Goal: Task Accomplishment & Management: Manage account settings

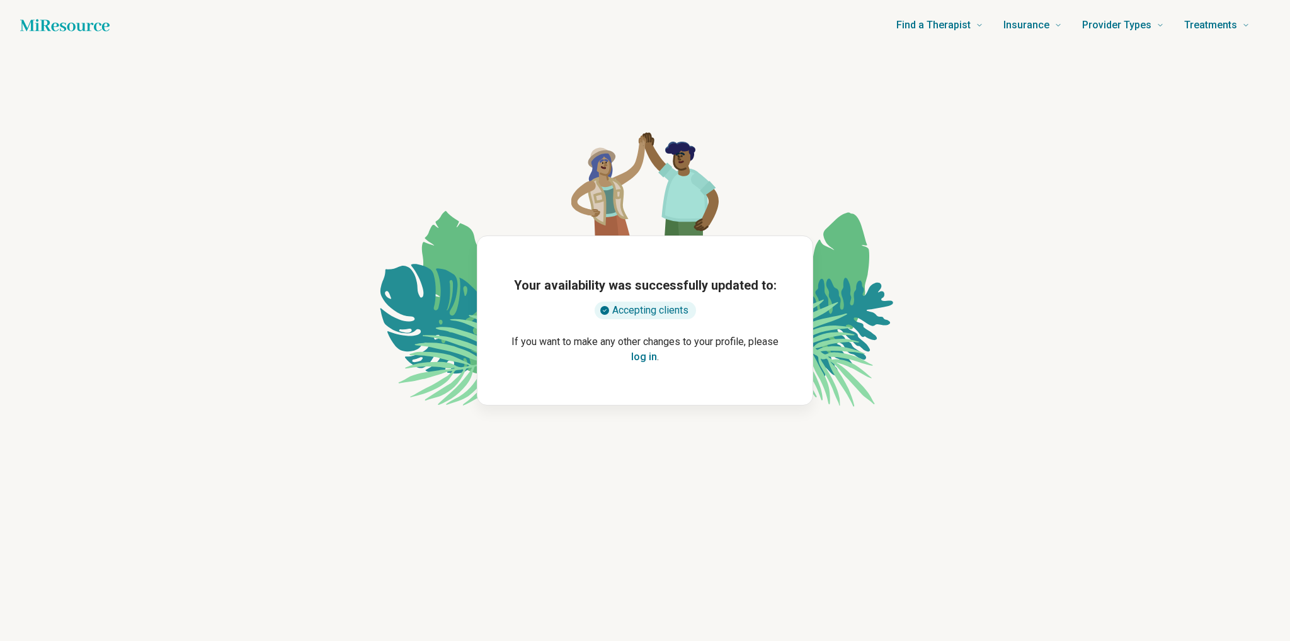
click at [641, 353] on button "log in" at bounding box center [644, 357] width 26 height 15
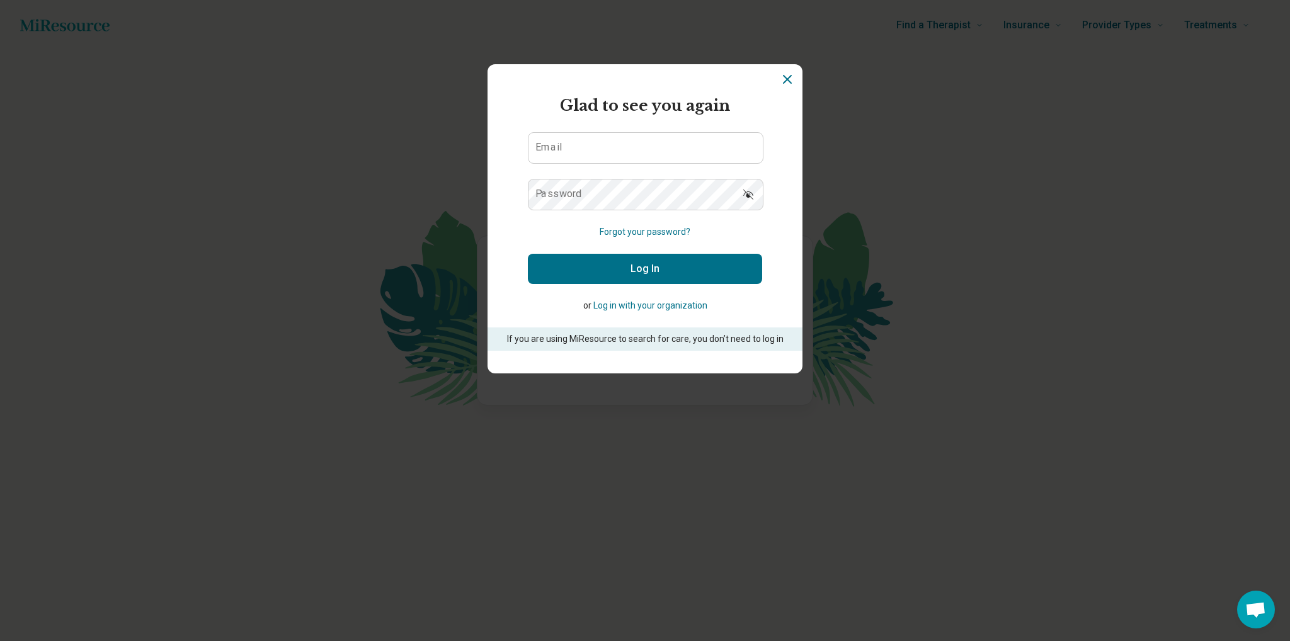
click at [593, 164] on form "Glad to see you again Email Password Forgot your password? Log In or Log in wit…" at bounding box center [645, 222] width 234 height 256
click at [593, 154] on input "Email" at bounding box center [645, 148] width 234 height 30
type input "**********"
click at [659, 271] on button "Log In" at bounding box center [645, 269] width 234 height 30
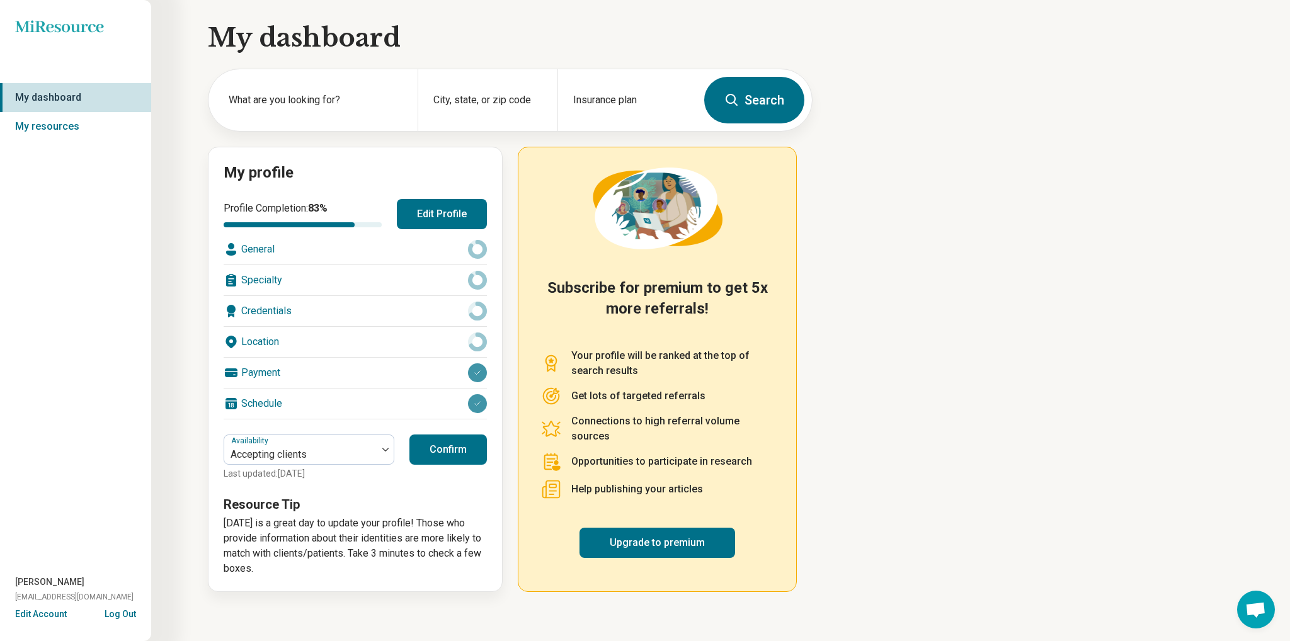
drag, startPoint x: 435, startPoint y: 215, endPoint x: 478, endPoint y: 188, distance: 50.7
click at [478, 188] on div "My profile Profile Completion: 83 % Edit Profile General Specialty Credentials …" at bounding box center [355, 369] width 295 height 445
drag, startPoint x: 447, startPoint y: 204, endPoint x: 164, endPoint y: 351, distance: 318.9
click at [194, 290] on div "My dashboard What are you looking for? City, state, or zip code Insurance plan …" at bounding box center [406, 305] width 813 height 610
click at [47, 615] on button "Edit Account" at bounding box center [41, 614] width 52 height 13
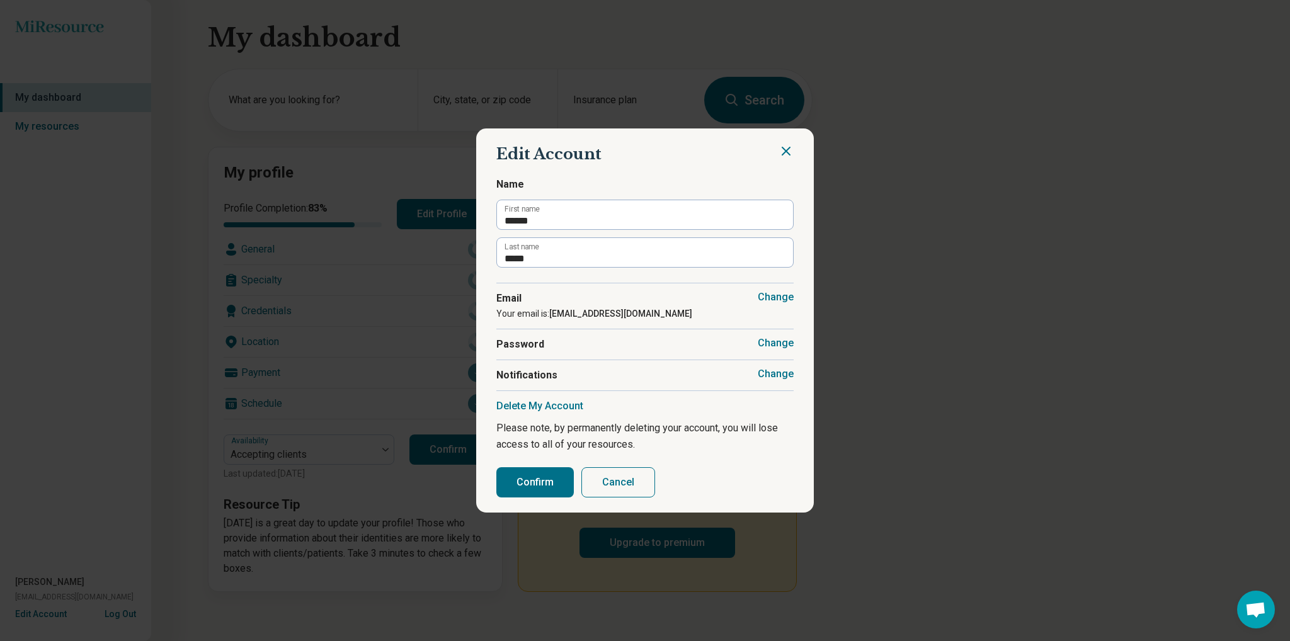
click at [772, 295] on button "Change" at bounding box center [776, 297] width 36 height 13
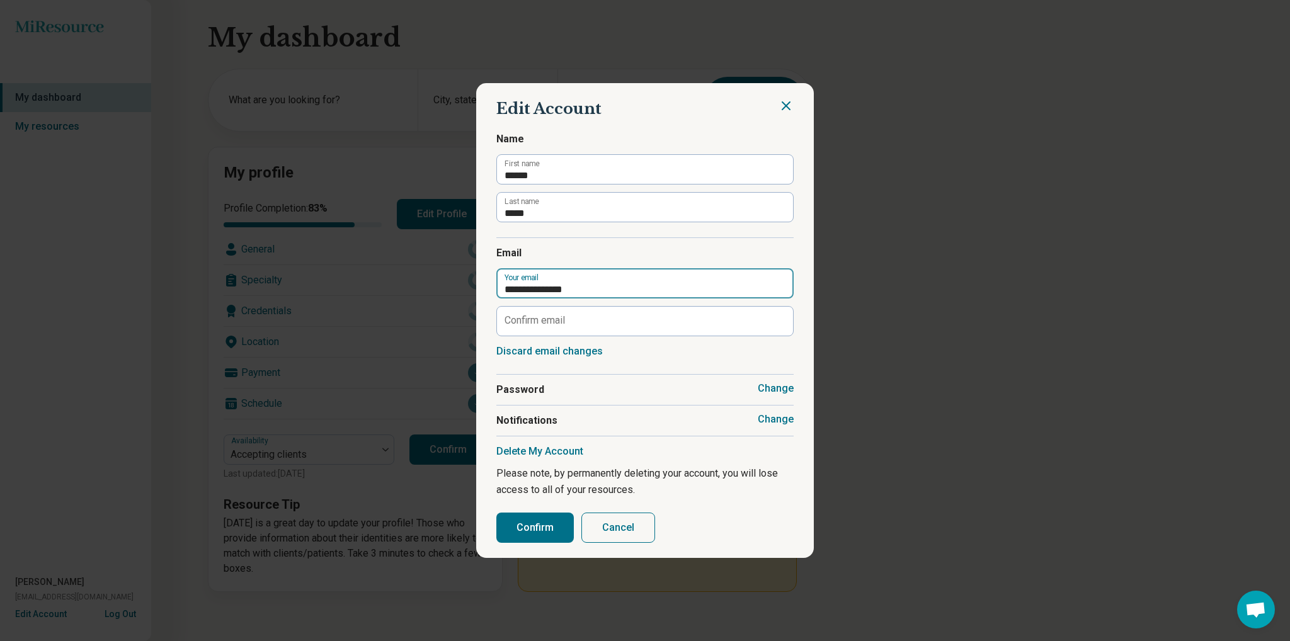
click at [580, 283] on input "**********" at bounding box center [644, 283] width 297 height 30
type input "**********"
click at [560, 326] on input "Confirm email" at bounding box center [644, 321] width 297 height 30
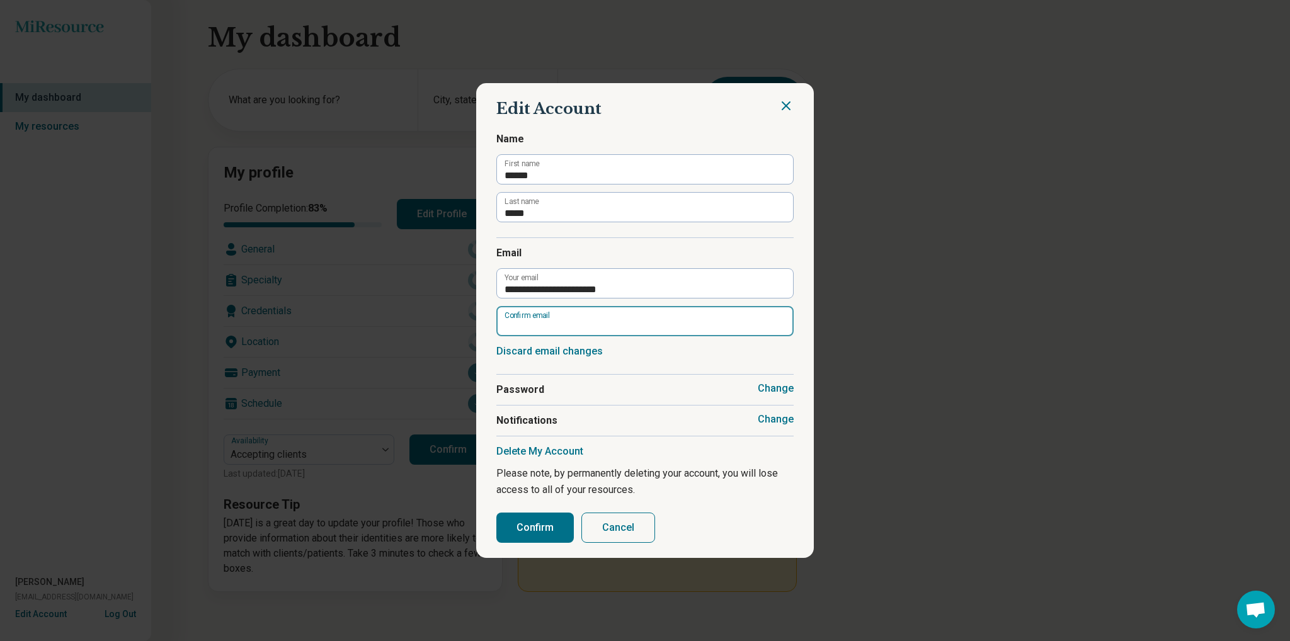
click at [560, 326] on input "Confirm email" at bounding box center [644, 321] width 297 height 30
type input "**********"
drag, startPoint x: 536, startPoint y: 525, endPoint x: 543, endPoint y: 520, distance: 8.2
click at [543, 520] on button "Confirm" at bounding box center [534, 528] width 77 height 30
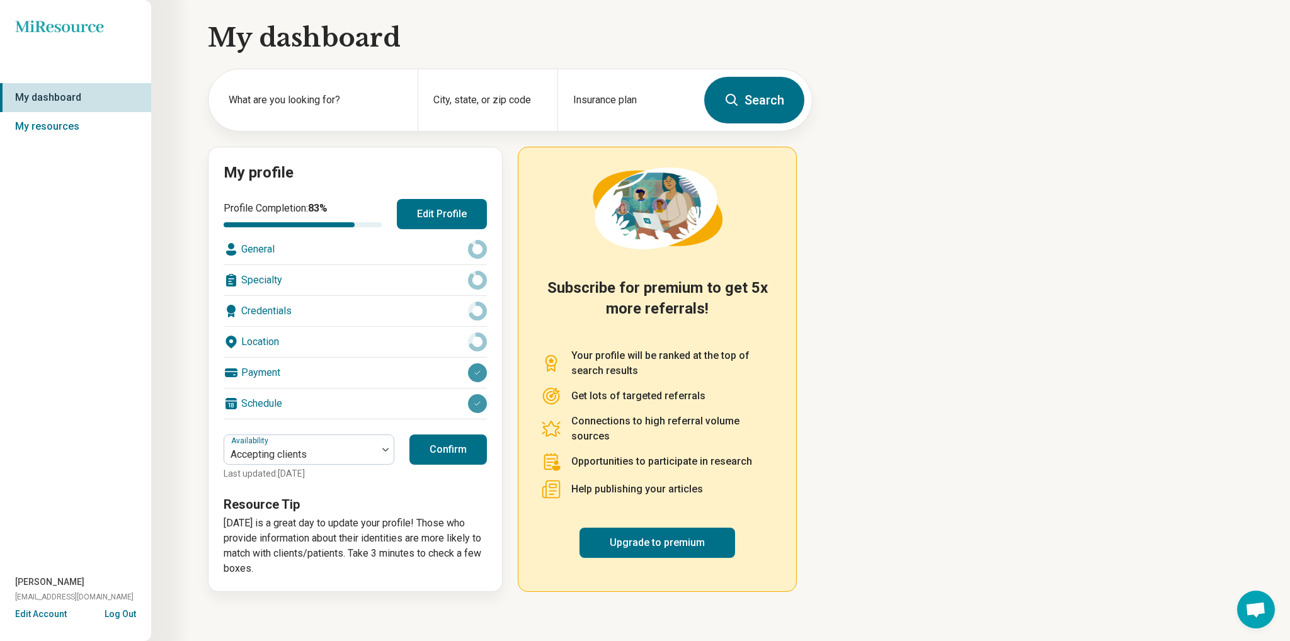
click at [47, 610] on button "Edit Account" at bounding box center [41, 614] width 52 height 13
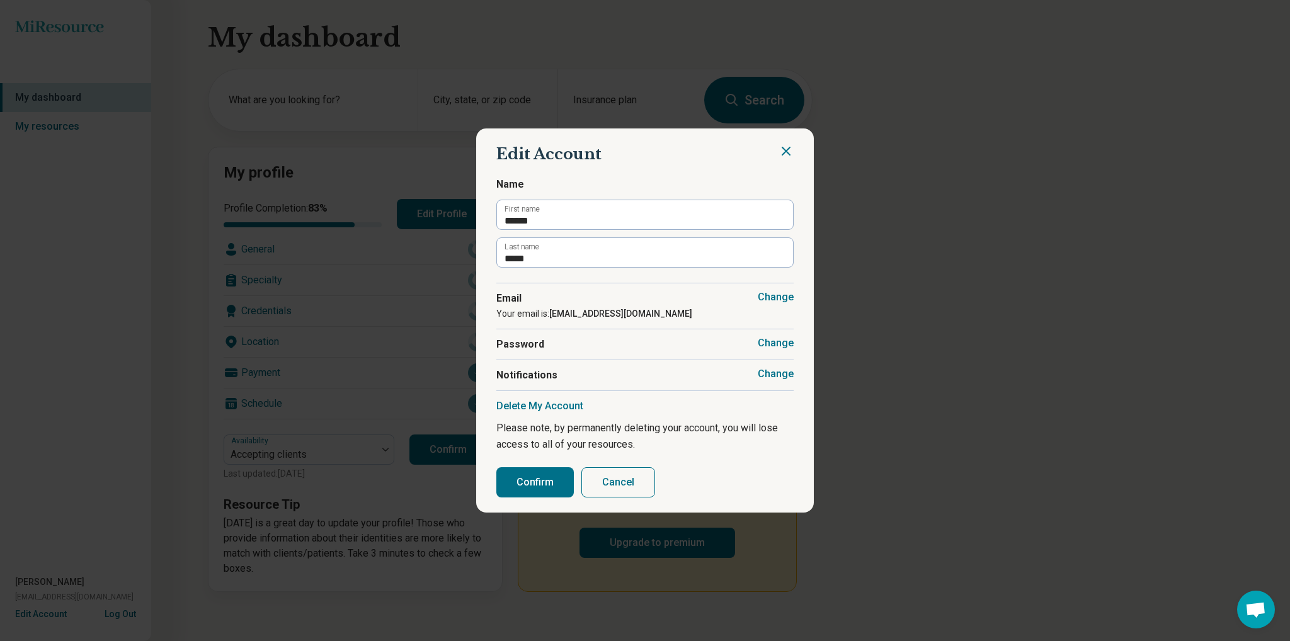
click at [780, 339] on button "Change" at bounding box center [776, 343] width 36 height 13
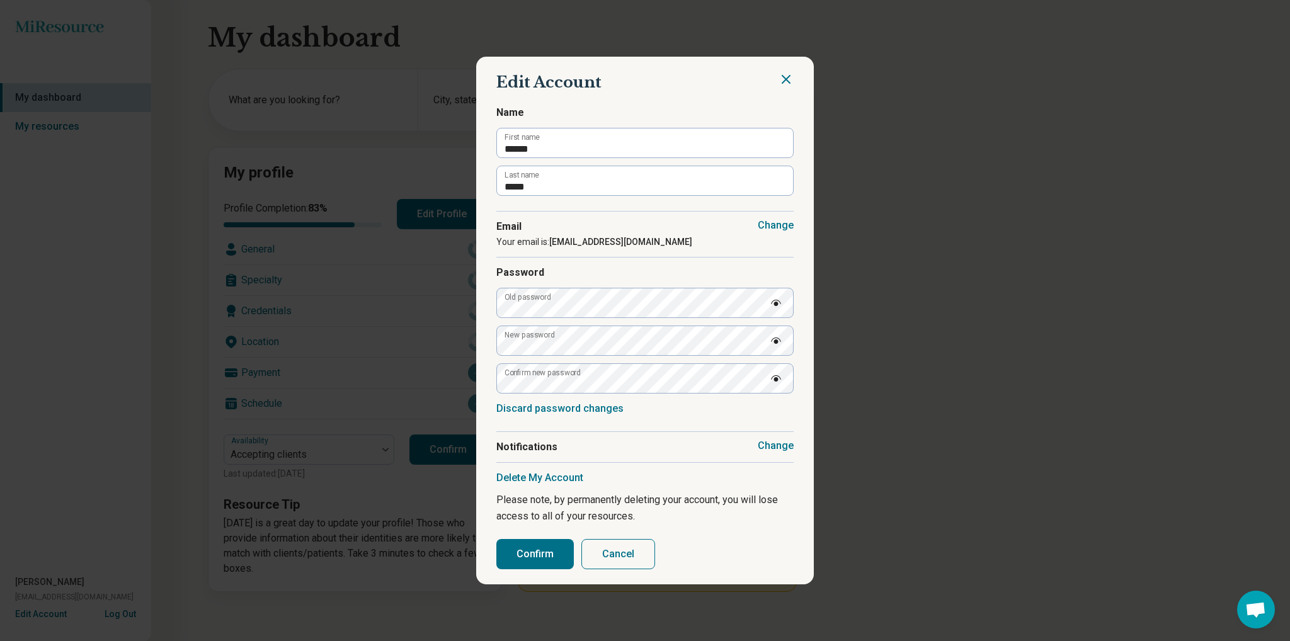
click at [778, 300] on img at bounding box center [776, 303] width 10 height 6
click at [777, 340] on img at bounding box center [776, 341] width 10 height 6
click at [774, 377] on img at bounding box center [776, 378] width 10 height 6
click at [522, 552] on button "Confirm" at bounding box center [534, 554] width 77 height 30
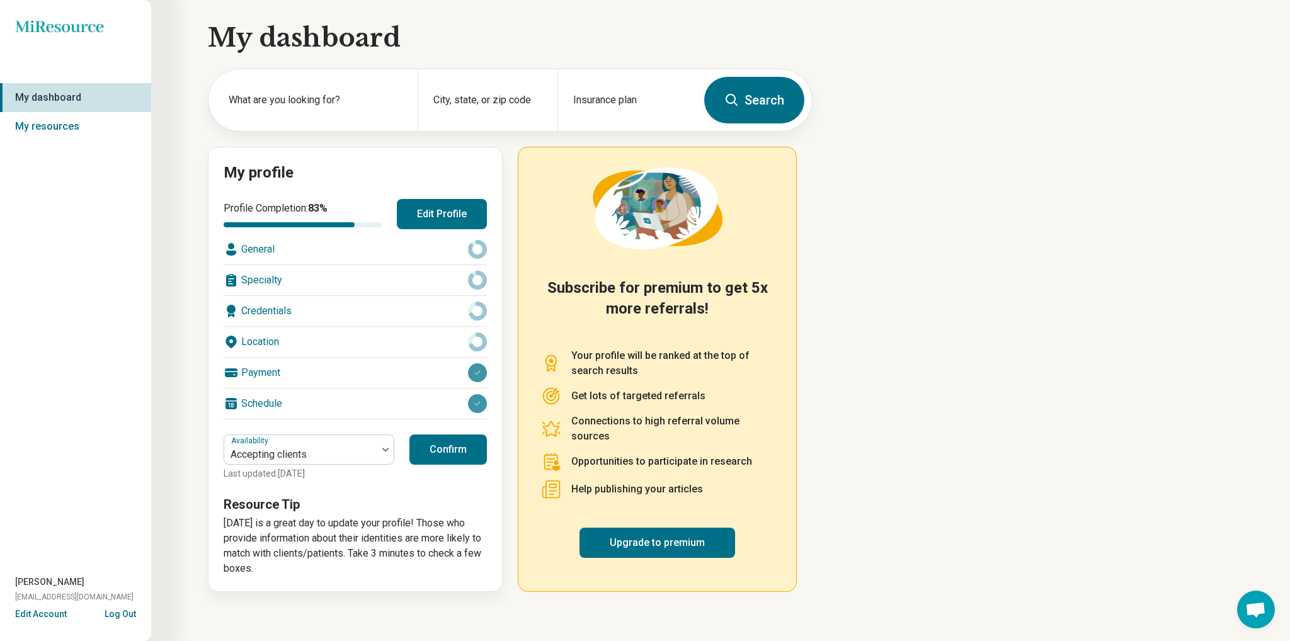
click at [443, 457] on button "Confirm" at bounding box center [447, 450] width 77 height 30
click at [421, 207] on button "Edit Profile" at bounding box center [442, 214] width 90 height 30
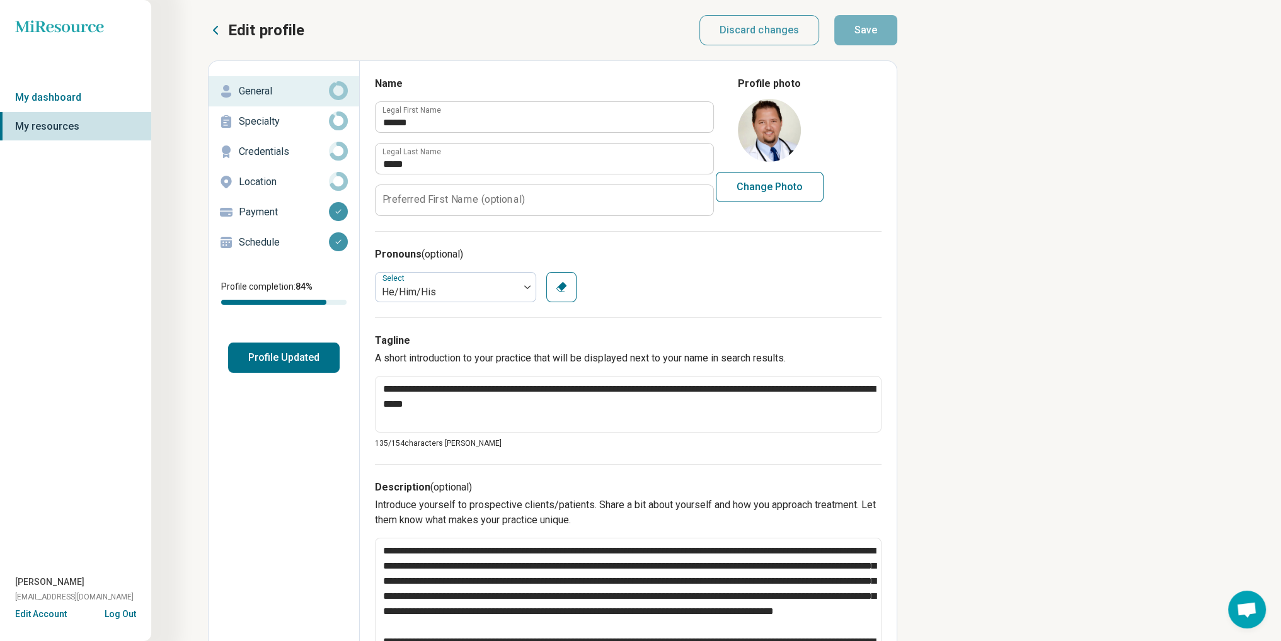
click at [303, 212] on p "Payment" at bounding box center [284, 212] width 90 height 15
